Goal: Information Seeking & Learning: Learn about a topic

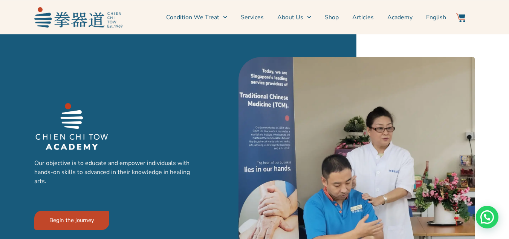
scroll to position [339, 0]
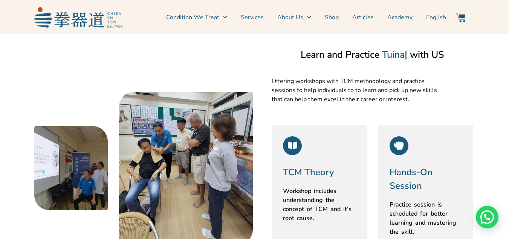
click at [395, 18] on link "Academy" at bounding box center [400, 17] width 25 height 19
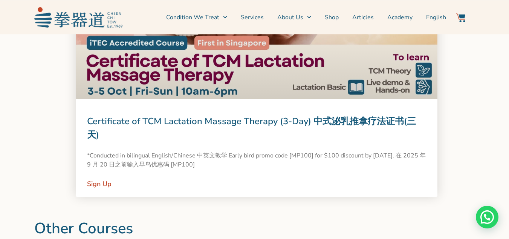
scroll to position [792, 0]
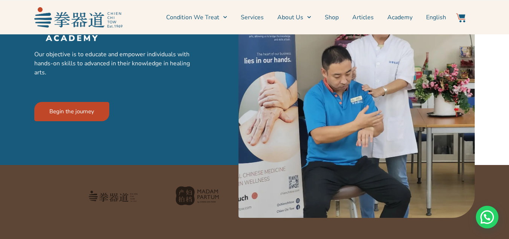
scroll to position [113, 0]
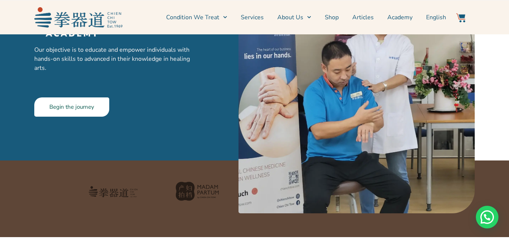
click at [99, 110] on link "Begin the journey" at bounding box center [71, 106] width 75 height 19
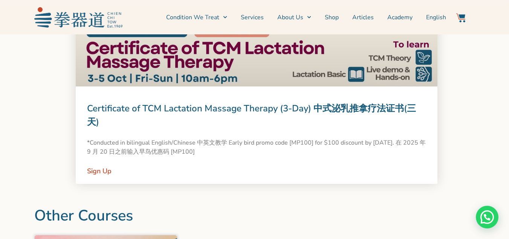
scroll to position [796, 0]
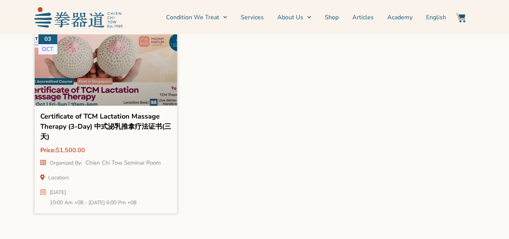
scroll to position [984, 0]
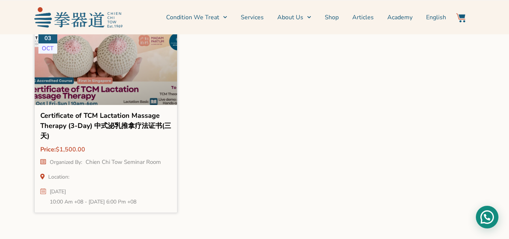
click at [488, 213] on div "Need help?" at bounding box center [487, 216] width 23 height 23
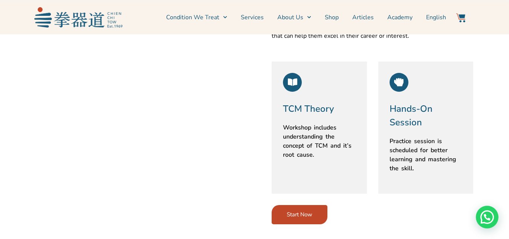
scroll to position [381, 0]
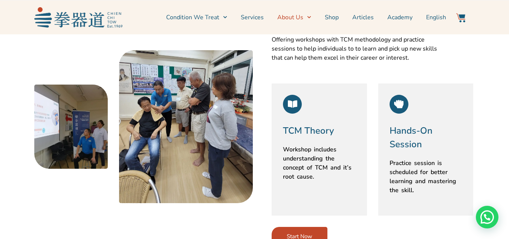
click at [289, 19] on link "About Us" at bounding box center [295, 17] width 34 height 19
click at [251, 17] on link "Services" at bounding box center [252, 17] width 23 height 19
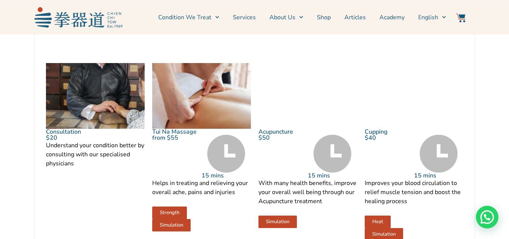
scroll to position [716, 0]
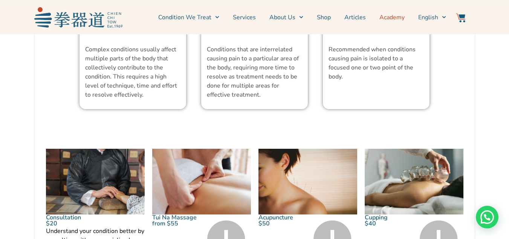
click at [387, 20] on link "Academy" at bounding box center [392, 17] width 25 height 19
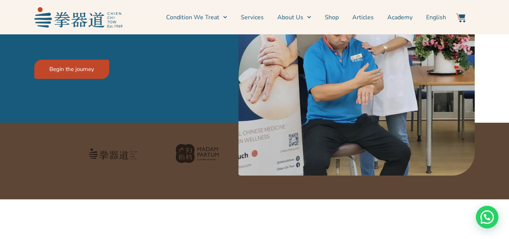
scroll to position [226, 0]
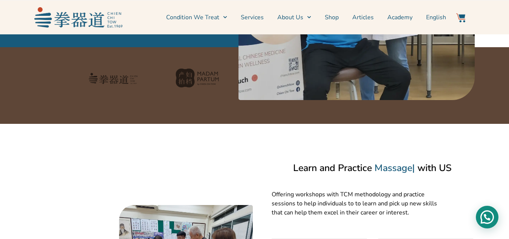
click at [480, 219] on div "Need help?" at bounding box center [487, 216] width 23 height 23
